Goal: Use online tool/utility: Use online tool/utility

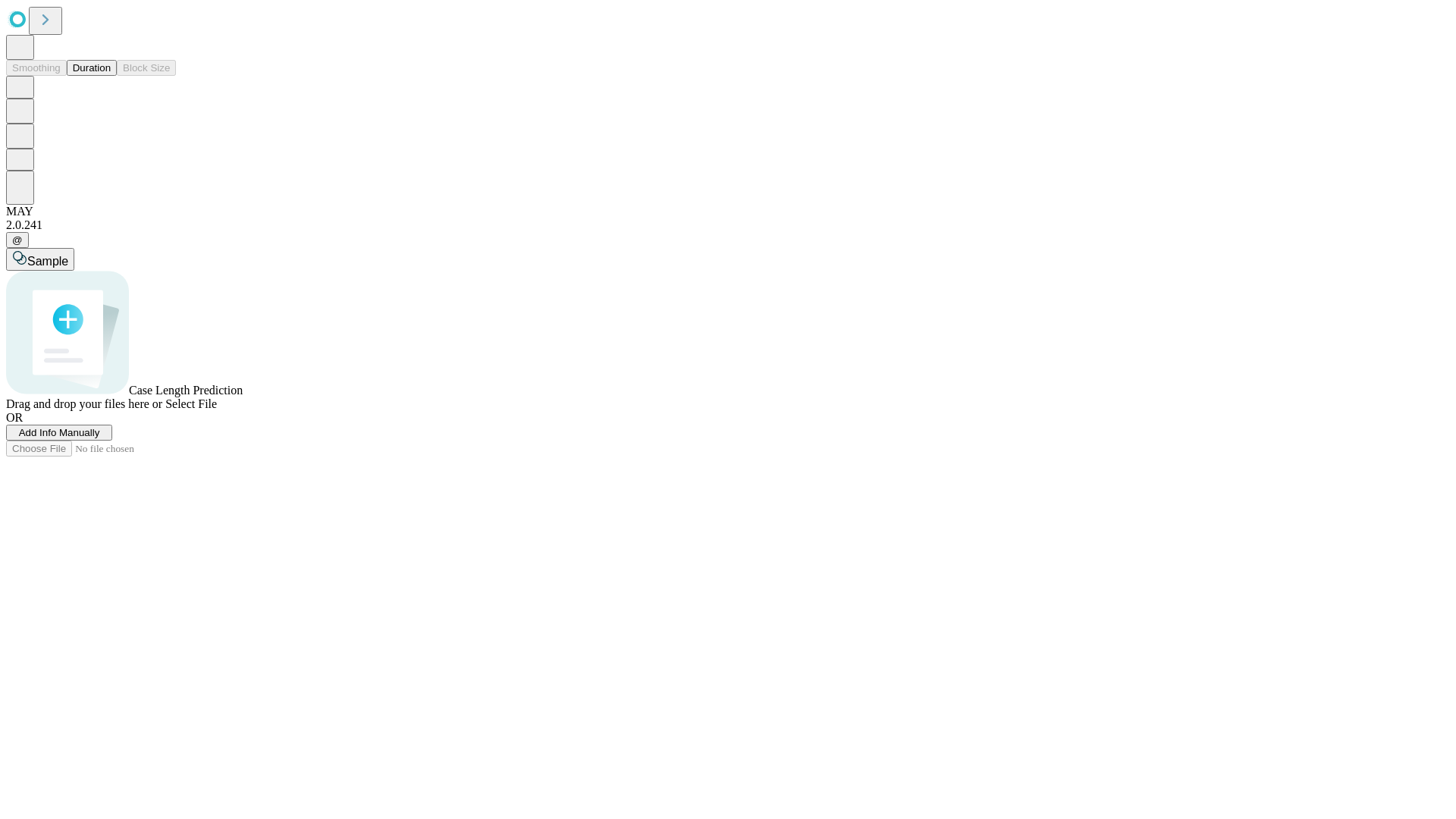
click at [111, 76] on button "Duration" at bounding box center [91, 68] width 50 height 16
click at [68, 255] on span "Sample" at bounding box center [48, 261] width 41 height 13
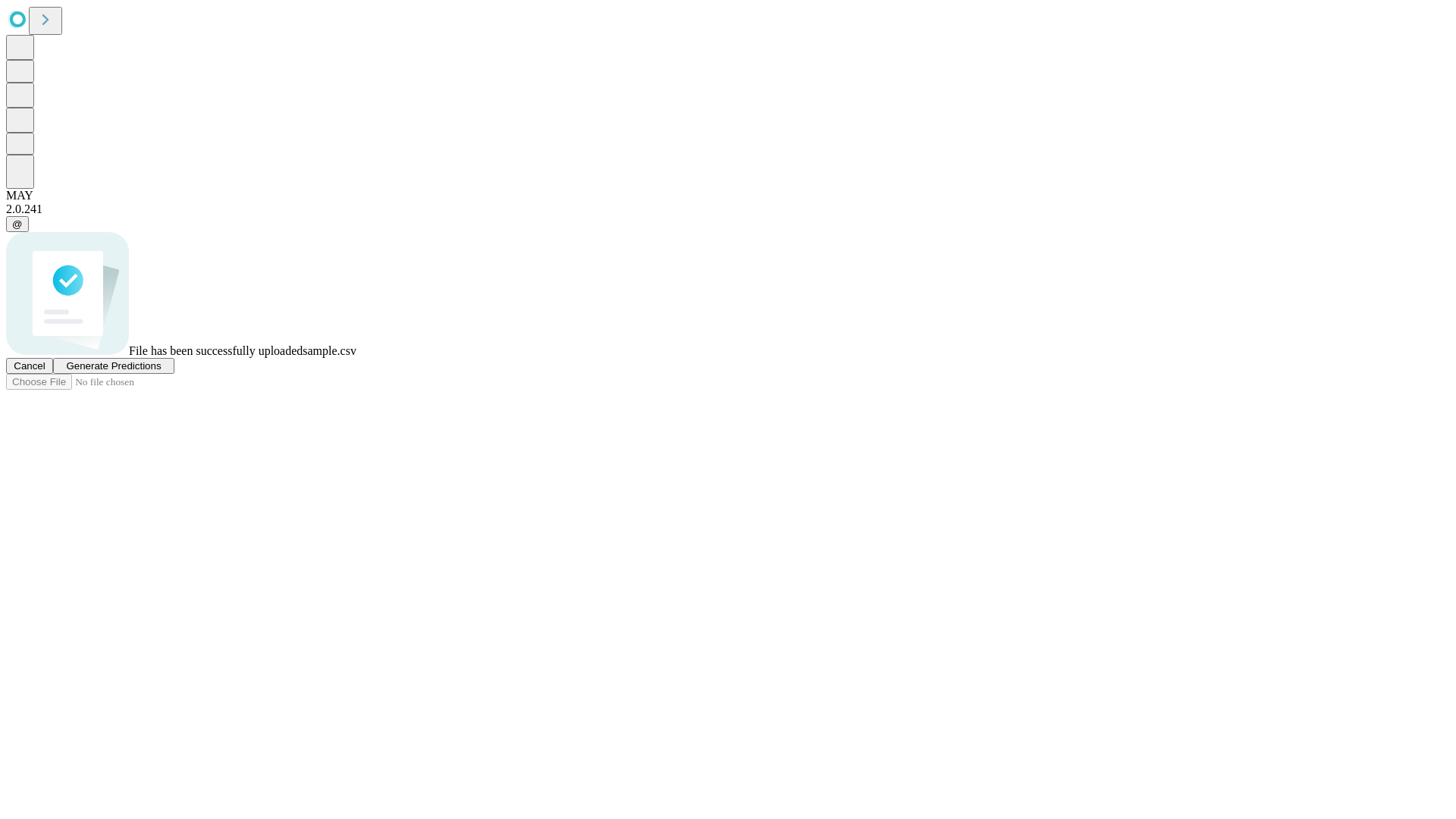
click at [161, 371] on span "Generate Predictions" at bounding box center [113, 366] width 95 height 12
